Goal: Information Seeking & Learning: Check status

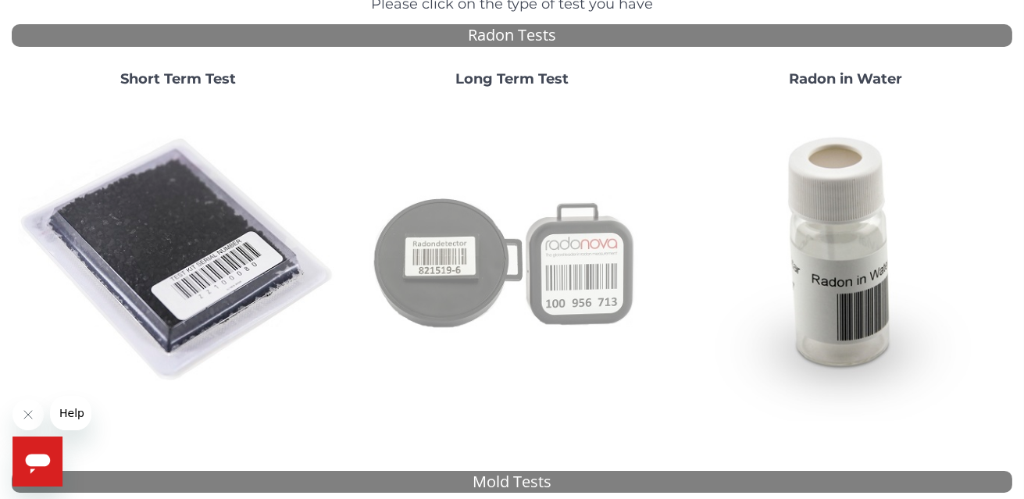
scroll to position [155, 0]
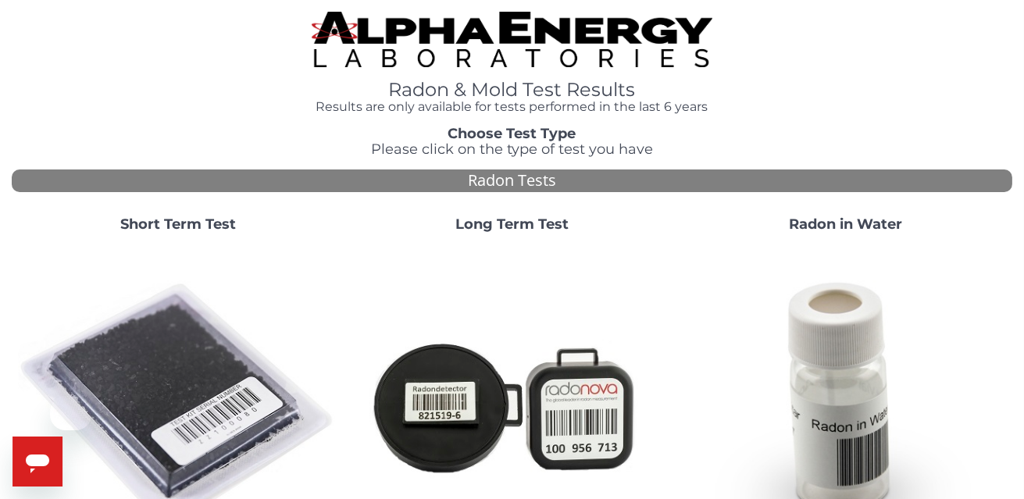
click at [466, 394] on img at bounding box center [511, 405] width 321 height 321
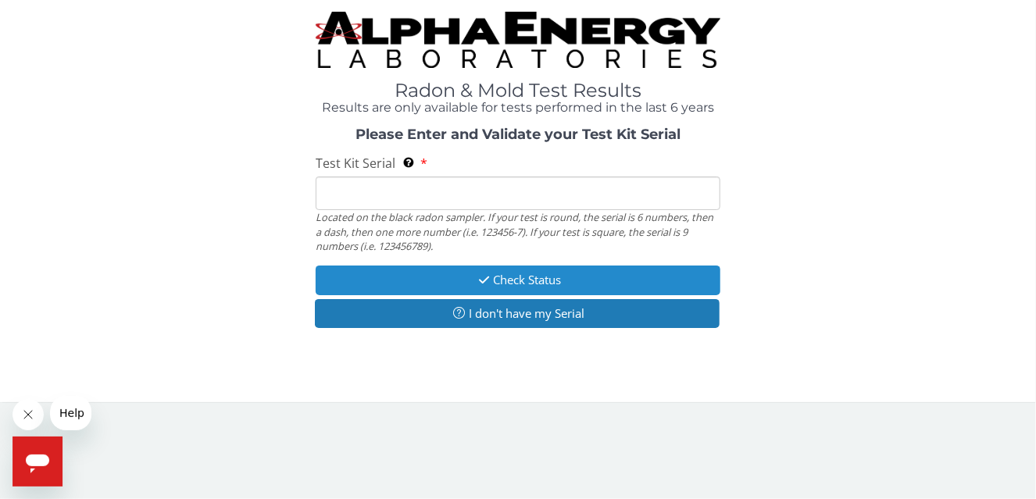
drag, startPoint x: 547, startPoint y: 272, endPoint x: 153, endPoint y: 173, distance: 406.0
click at [100, 206] on div "Please Enter and Validate your Test Kit Serial Test Kit Serial Located on the b…" at bounding box center [518, 229] width 1012 height 205
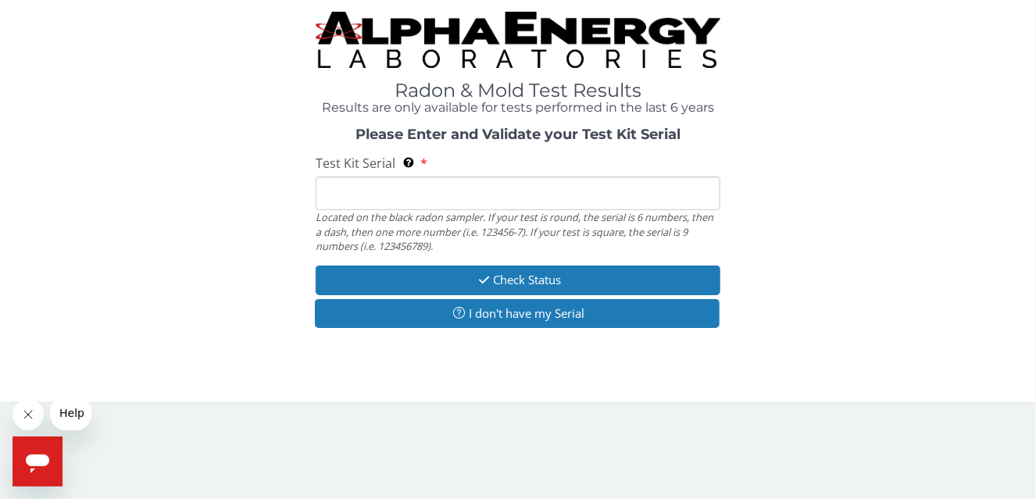
click at [343, 195] on input "Test Kit Serial Located on the black radon sampler. If your test is round, the …" at bounding box center [518, 194] width 405 height 34
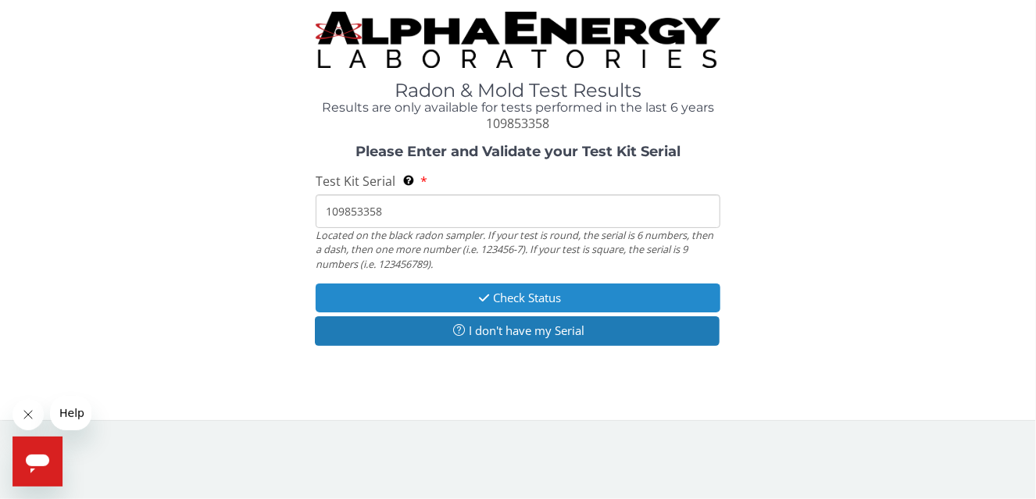
type input "109853358"
click at [548, 297] on button "Check Status" at bounding box center [518, 298] width 405 height 29
